Goal: Task Accomplishment & Management: Manage account settings

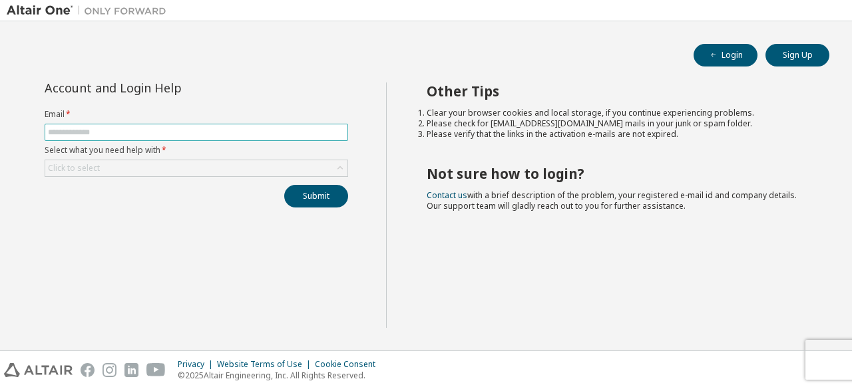
click at [256, 134] on input "text" at bounding box center [196, 132] width 297 height 11
type input "**********"
click at [284, 185] on button "Submit" at bounding box center [316, 196] width 64 height 23
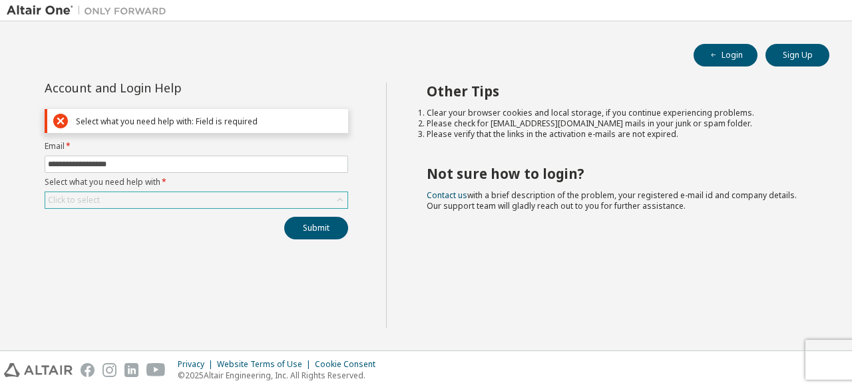
click at [224, 201] on div "Click to select" at bounding box center [196, 200] width 302 height 16
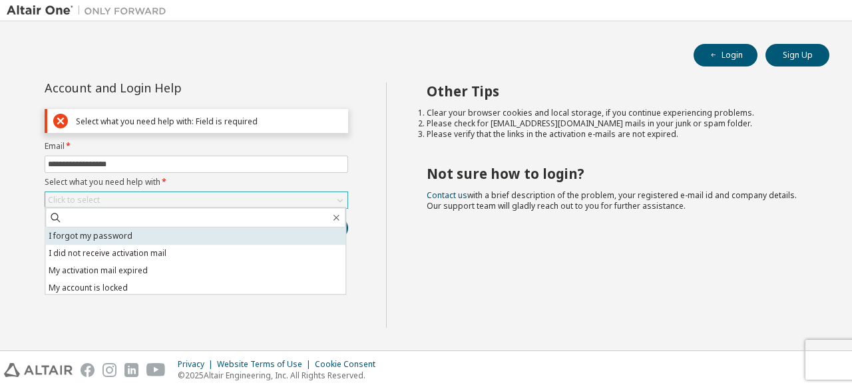
click at [182, 241] on li "I forgot my password" at bounding box center [195, 236] width 300 height 17
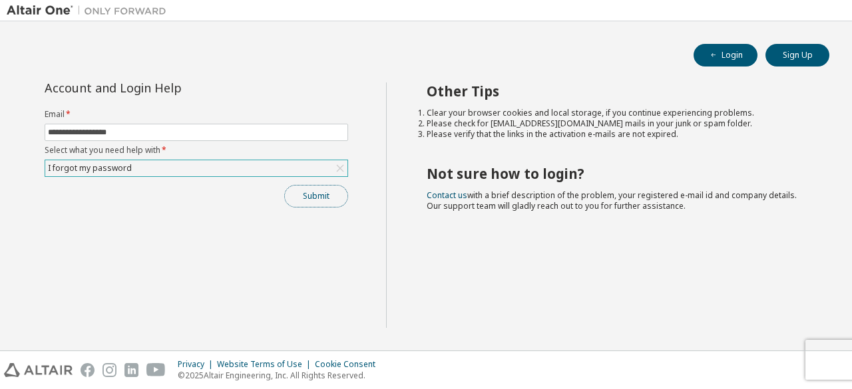
click at [309, 187] on button "Submit" at bounding box center [316, 196] width 64 height 23
